Goal: Task Accomplishment & Management: Manage account settings

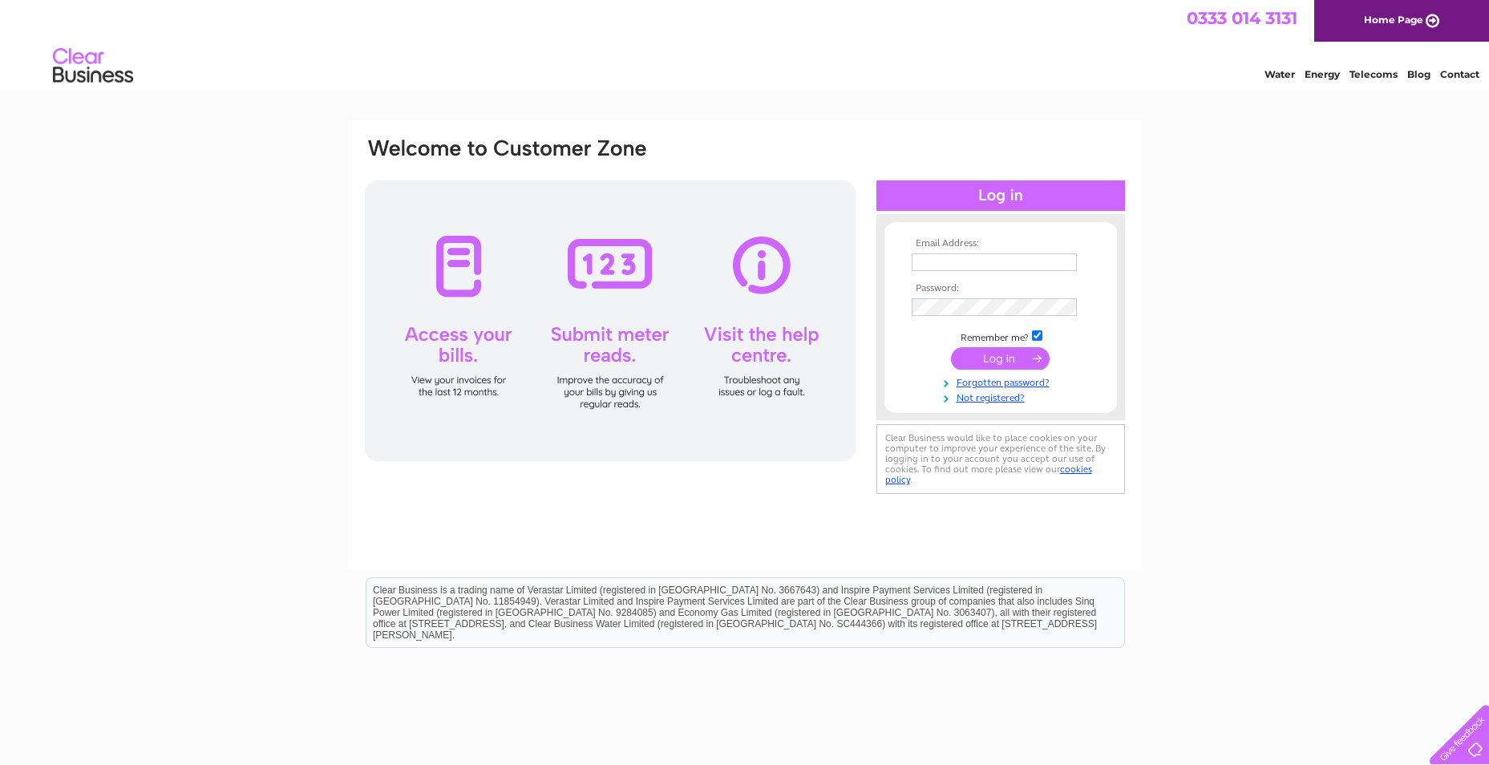
click at [960, 275] on td at bounding box center [1001, 279] width 186 height 8
click at [962, 265] on input "text" at bounding box center [995, 262] width 167 height 19
type input "[EMAIL_ADDRESS][DOMAIN_NAME]"
click at [951, 349] on input "submit" at bounding box center [1000, 360] width 99 height 22
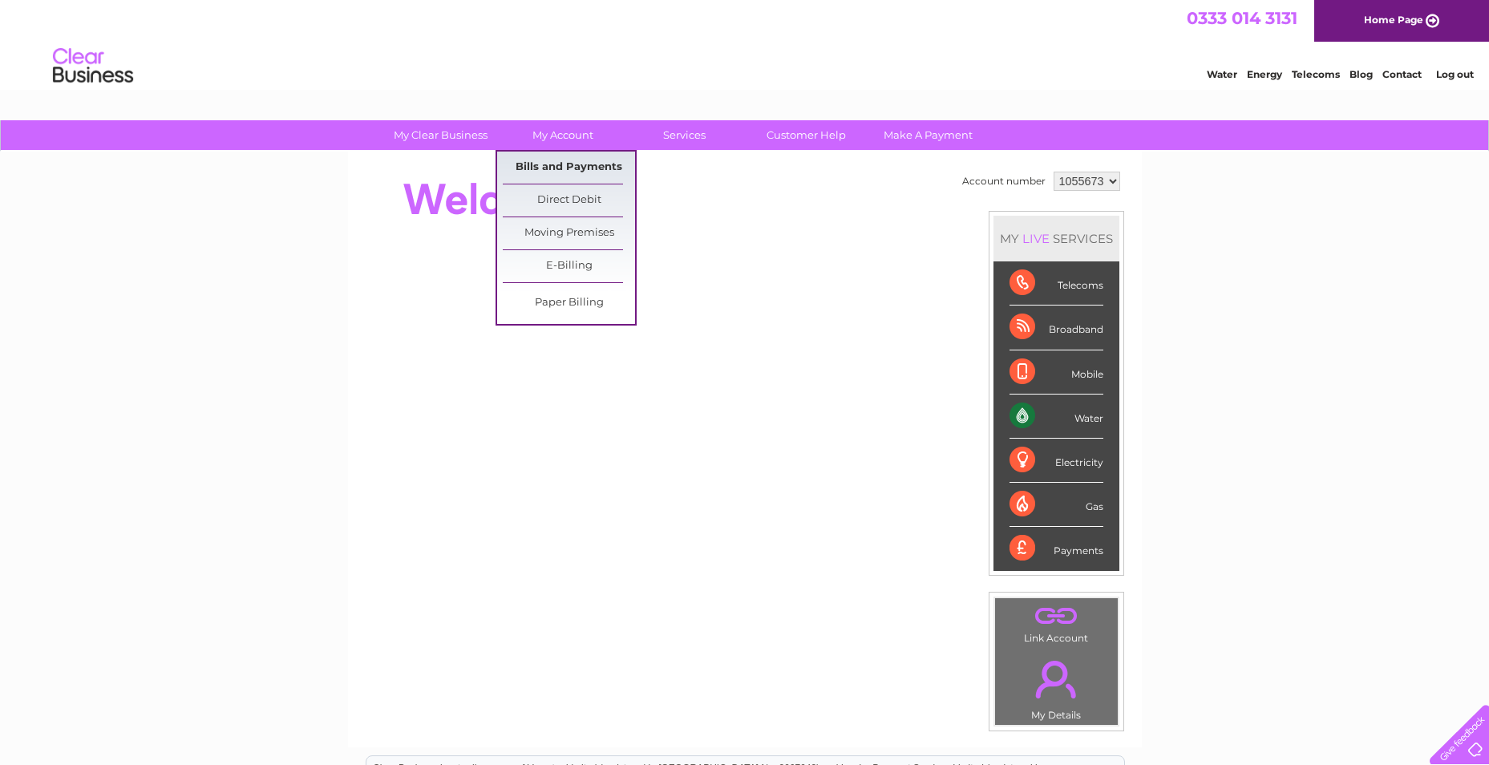
click at [581, 173] on link "Bills and Payments" at bounding box center [569, 168] width 132 height 32
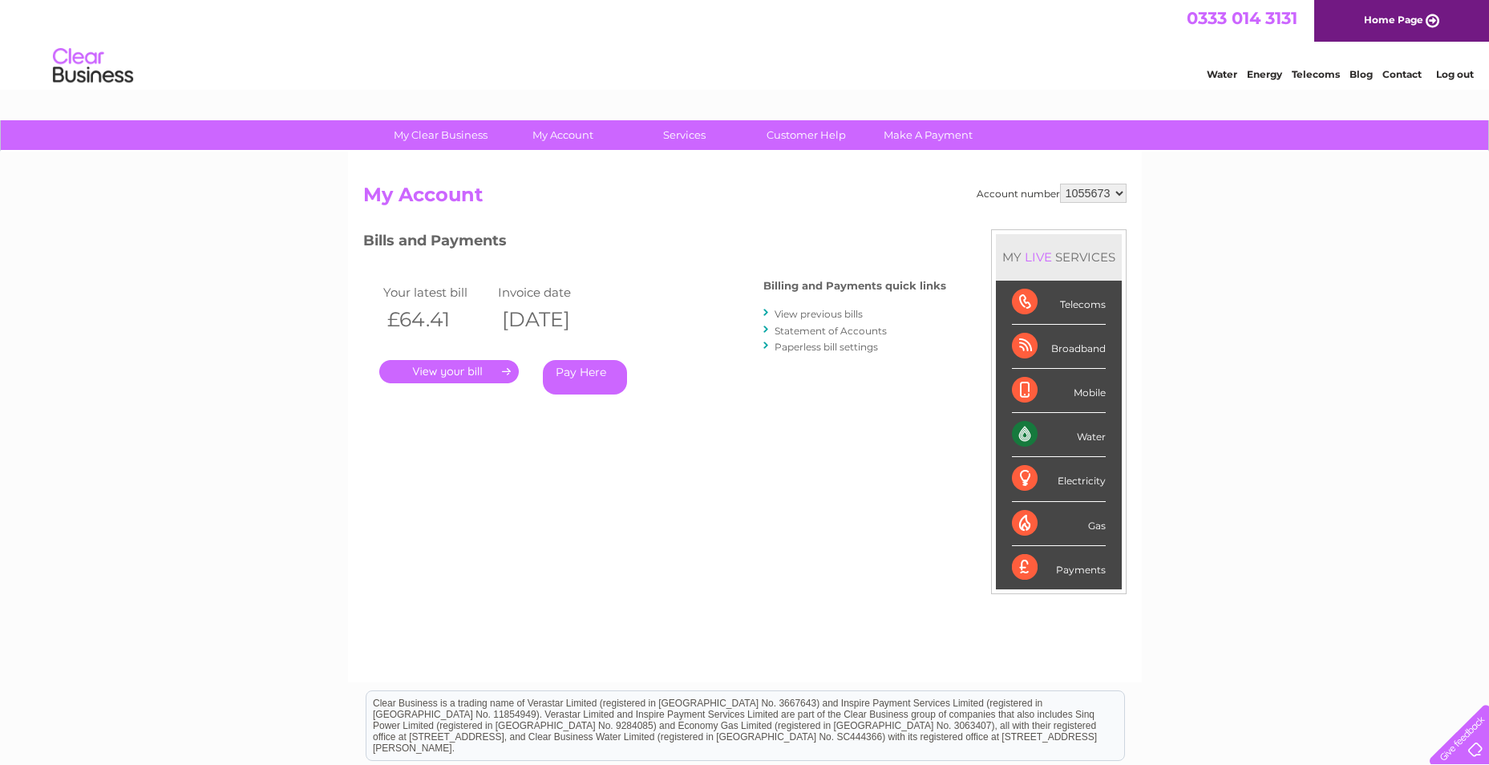
drag, startPoint x: 364, startPoint y: 315, endPoint x: 371, endPoint y: 327, distance: 14.0
click at [371, 327] on div "Your latest bill Invoice date £64.41 02/09/2025 . Pay Here" at bounding box center [539, 341] width 353 height 152
click at [403, 371] on link "." at bounding box center [449, 371] width 140 height 23
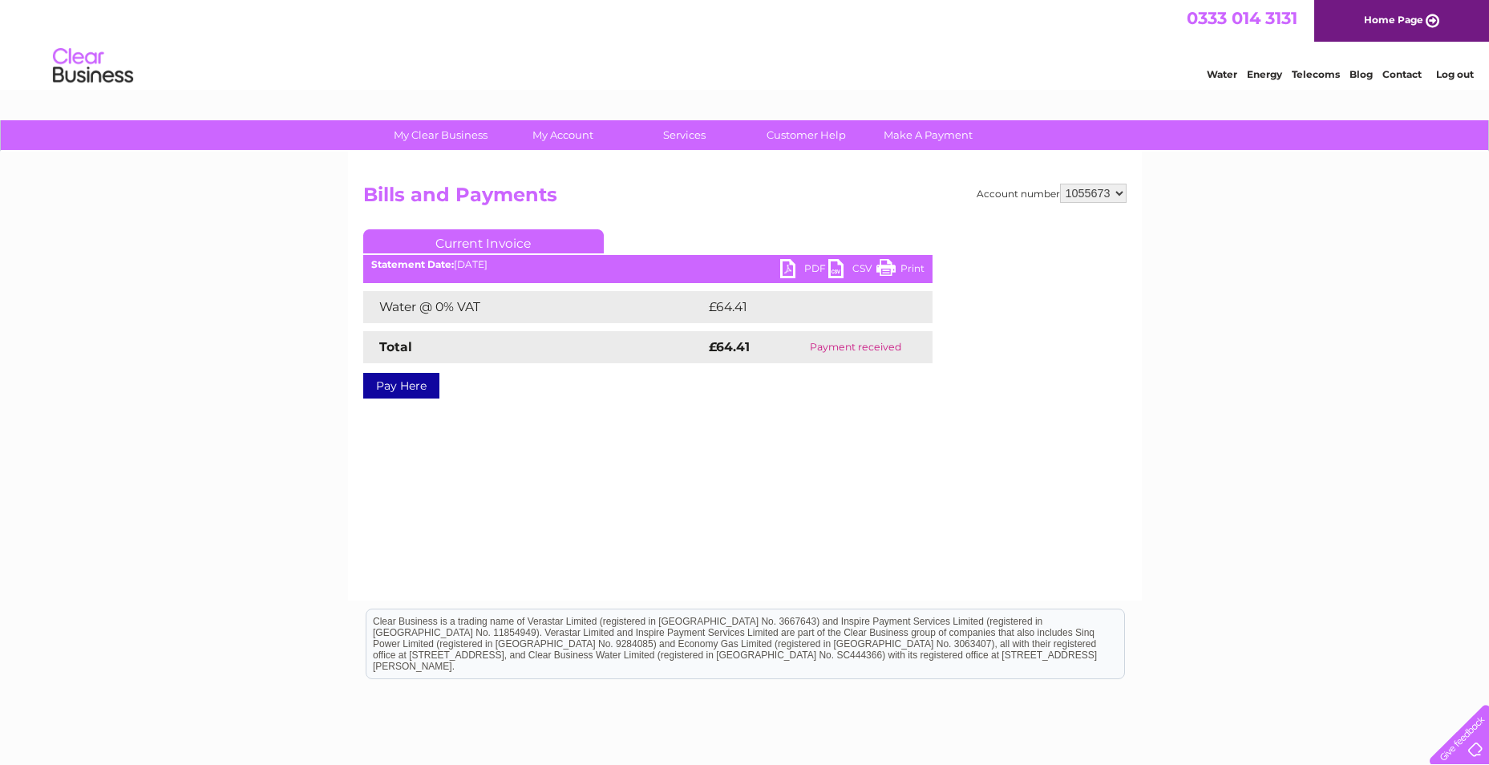
click at [809, 267] on link "PDF" at bounding box center [804, 270] width 48 height 23
